Goal: Information Seeking & Learning: Learn about a topic

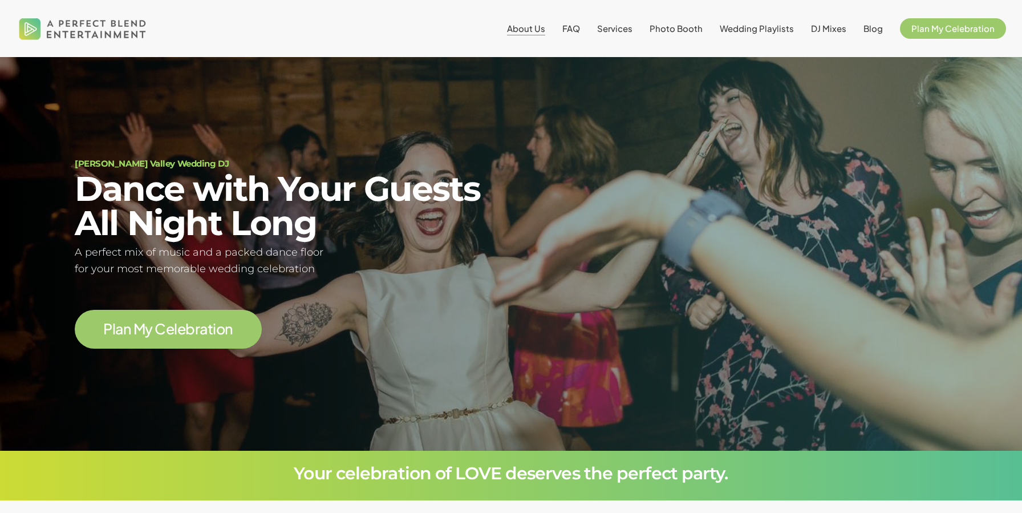
click at [545, 26] on span "About Us" at bounding box center [526, 28] width 38 height 11
click at [576, 31] on span "FAQ" at bounding box center [571, 28] width 18 height 11
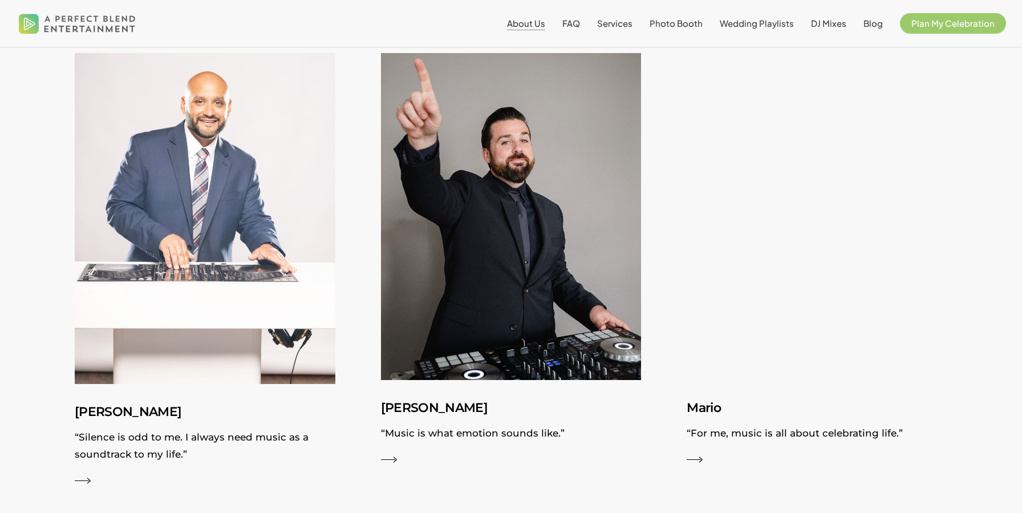
scroll to position [1263, 0]
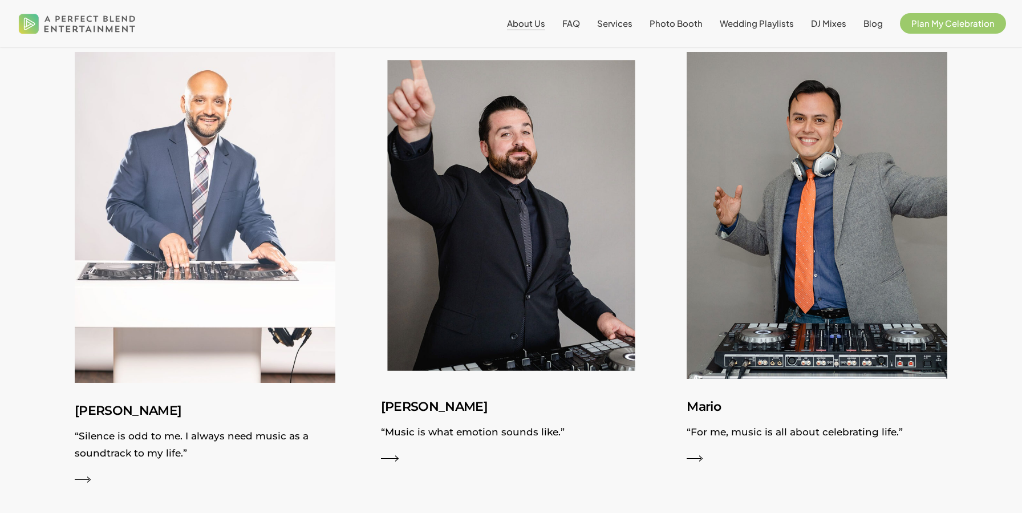
click at [475, 218] on img at bounding box center [511, 214] width 285 height 357
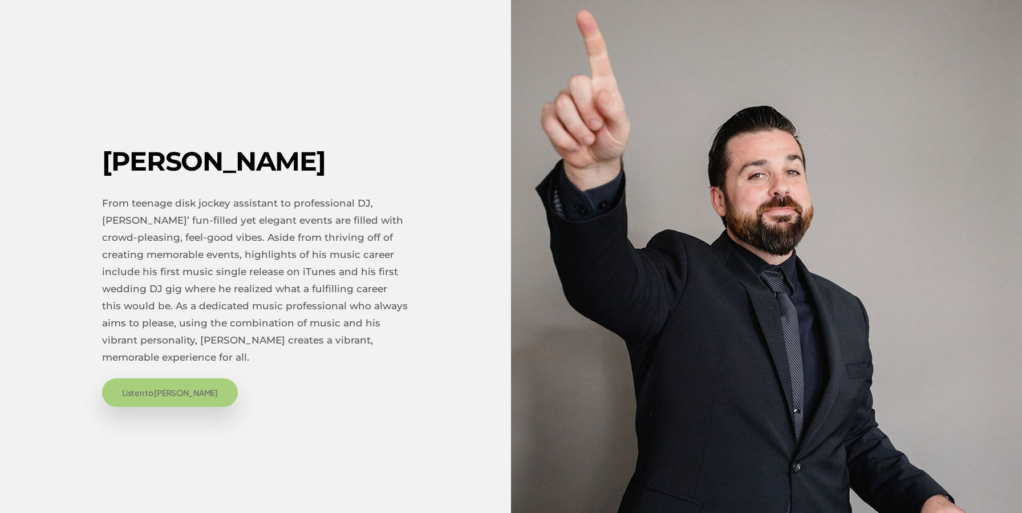
click at [131, 390] on span "Listen to James" at bounding box center [170, 392] width 96 height 11
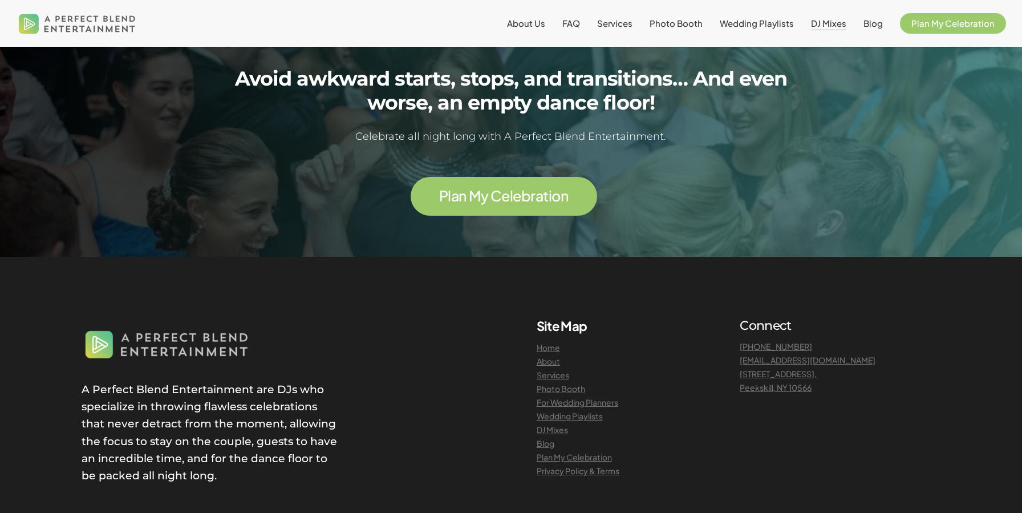
scroll to position [1554, 0]
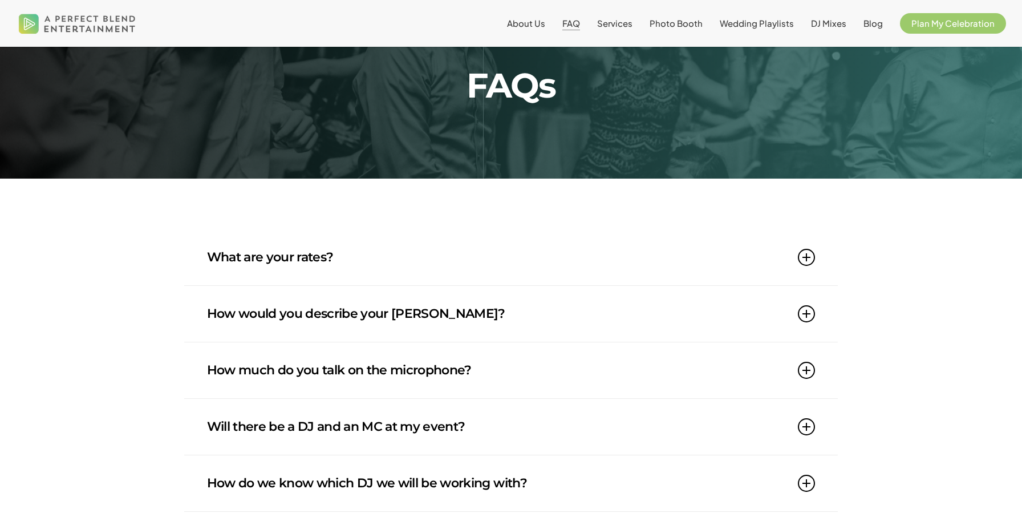
click at [592, 305] on link "How would you describe your DJ style?" at bounding box center [511, 314] width 609 height 56
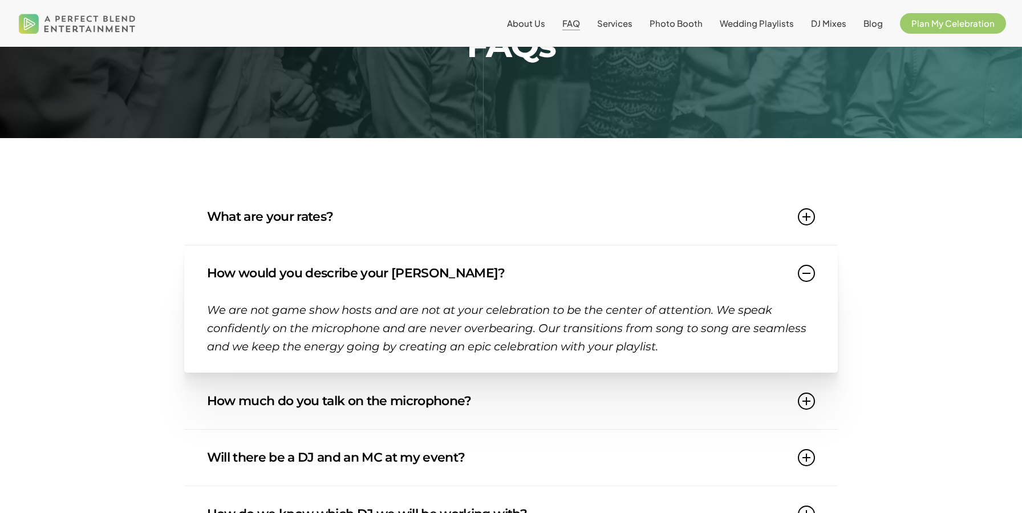
scroll to position [113, 0]
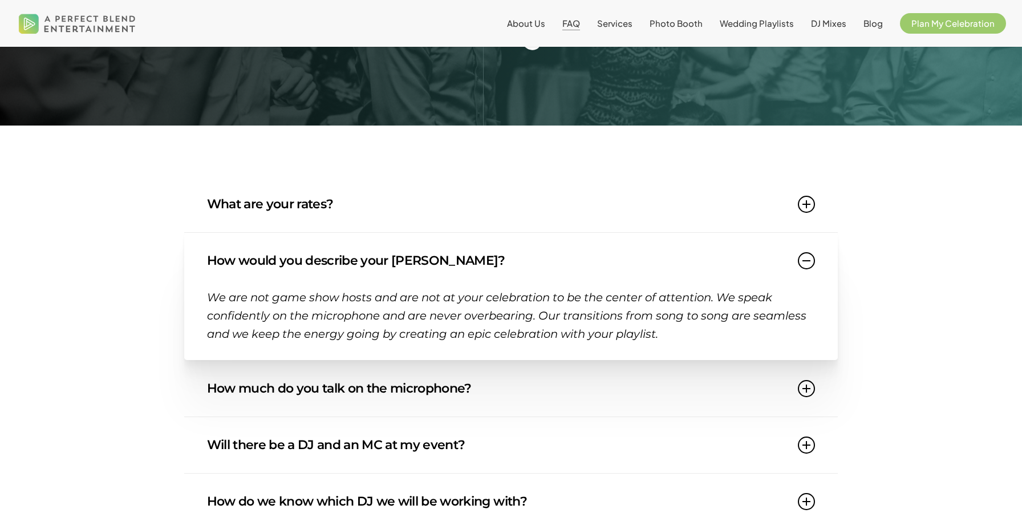
click at [555, 387] on link "How much do you talk on the microphone?" at bounding box center [511, 388] width 609 height 56
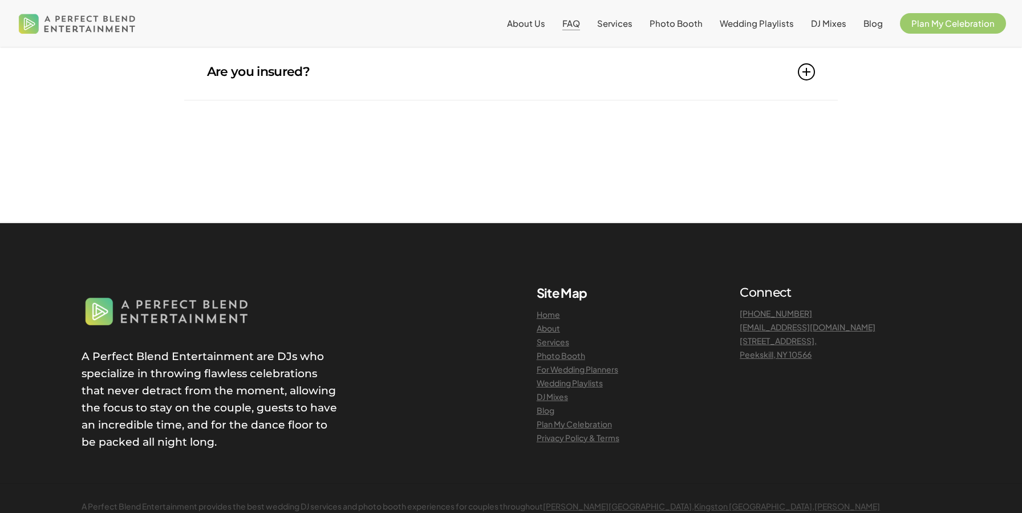
scroll to position [1351, 0]
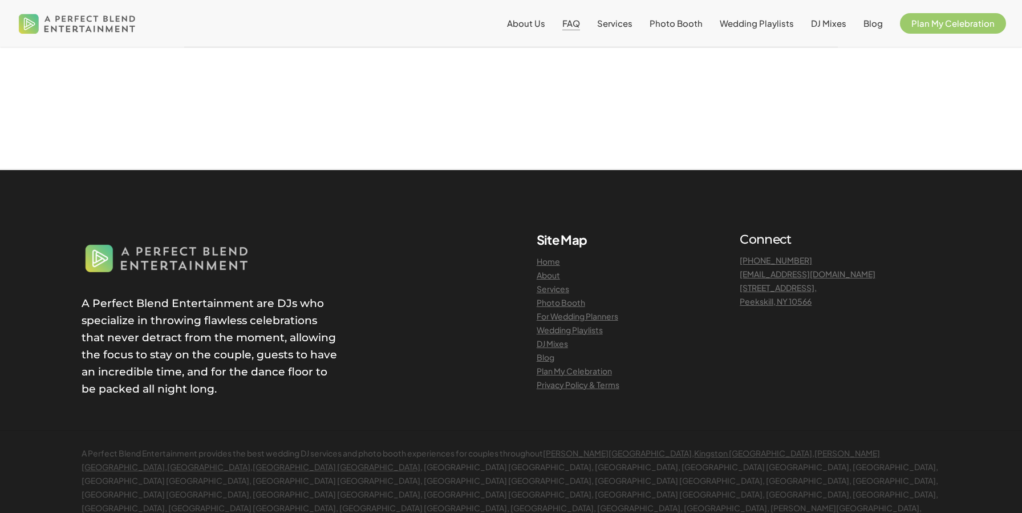
drag, startPoint x: 882, startPoint y: 271, endPoint x: 732, endPoint y: 270, distance: 149.4
click at [732, 270] on div "Connect 914-941-0536 celebrate@apbentertainment.com 12 N Division St Suite 304,…" at bounding box center [839, 312] width 229 height 160
copy link "[EMAIL_ADDRESS][DOMAIN_NAME]"
